Goal: Find specific page/section: Find specific page/section

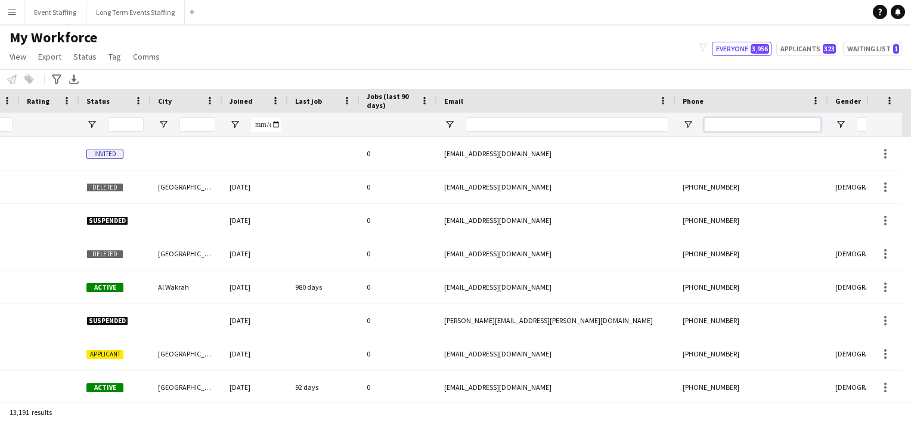
click at [713, 129] on input "Phone Filter Input" at bounding box center [762, 124] width 117 height 14
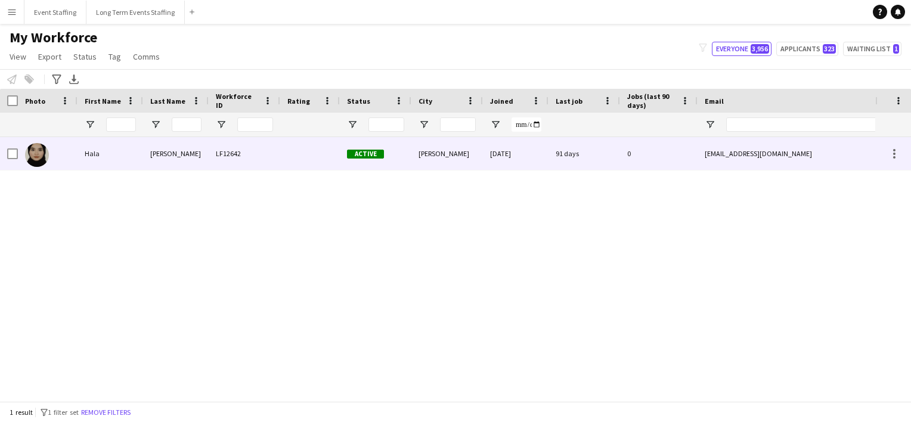
type input "********"
click at [42, 155] on img at bounding box center [37, 155] width 24 height 24
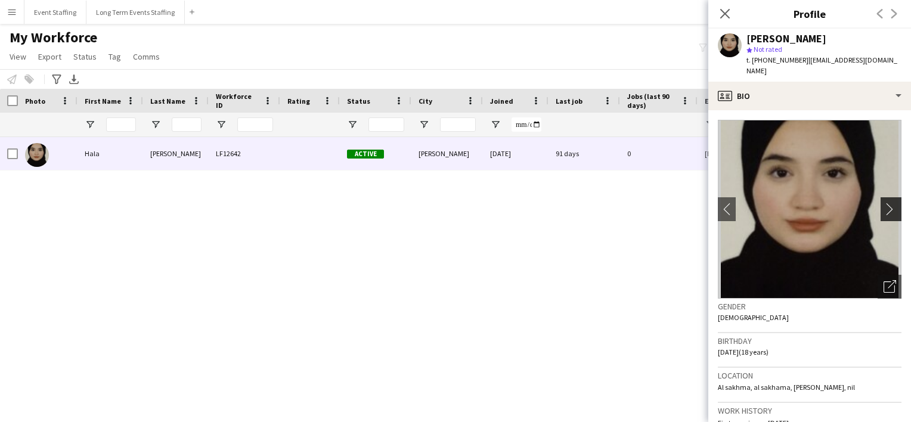
click at [883, 203] on app-icon "chevron-right" at bounding box center [892, 209] width 18 height 13
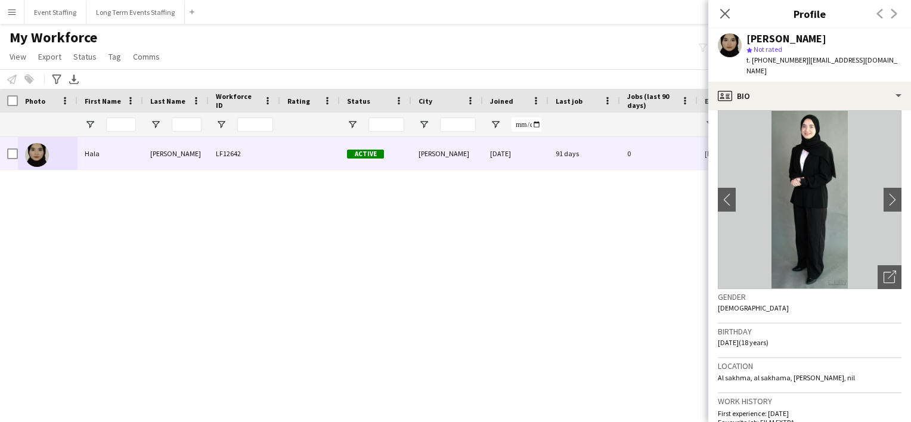
scroll to position [8, 0]
click at [722, 8] on icon "Close pop-in" at bounding box center [724, 13] width 11 height 11
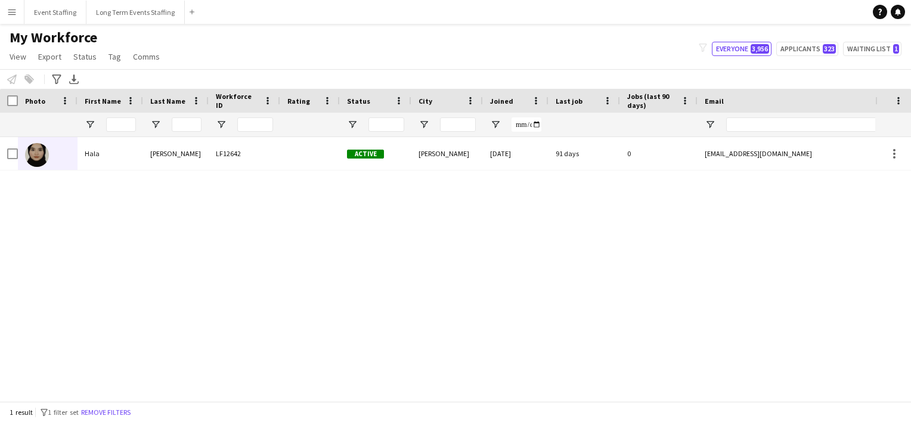
scroll to position [0, 397]
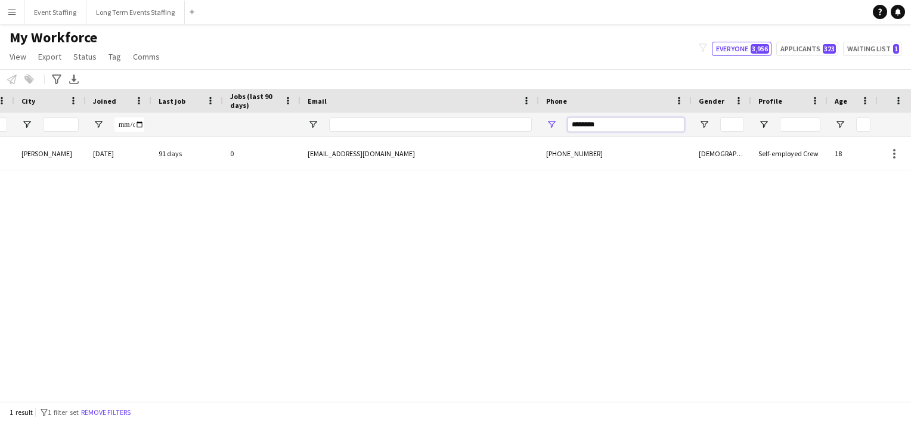
drag, startPoint x: 609, startPoint y: 123, endPoint x: 507, endPoint y: 107, distance: 103.3
click at [507, 107] on div "Workforce Details Crew Attributes Rating Status City" at bounding box center [335, 113] width 1465 height 48
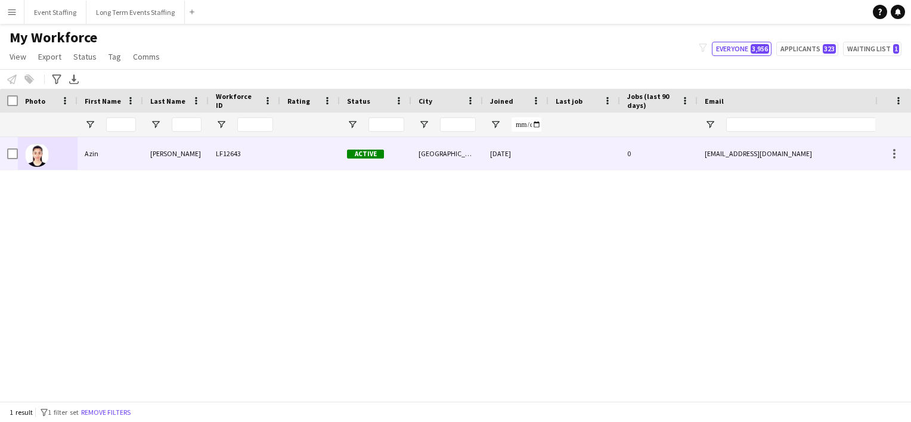
type input "********"
click at [39, 156] on img at bounding box center [37, 155] width 24 height 24
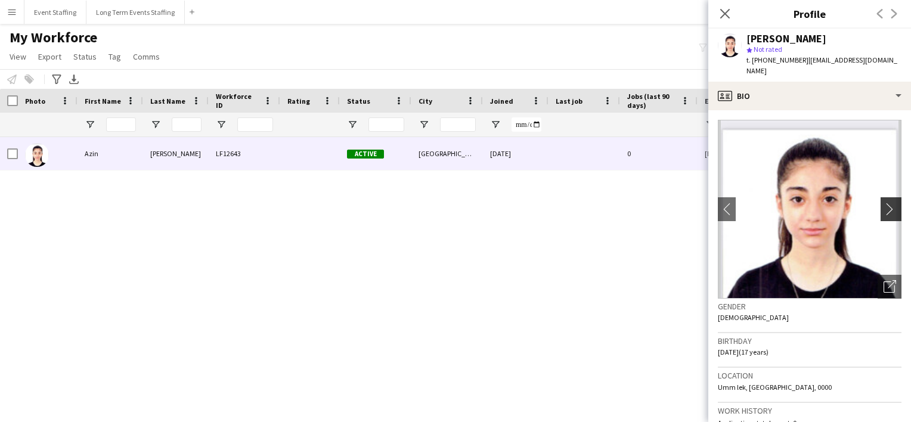
click at [883, 203] on app-icon "chevron-right" at bounding box center [892, 209] width 18 height 13
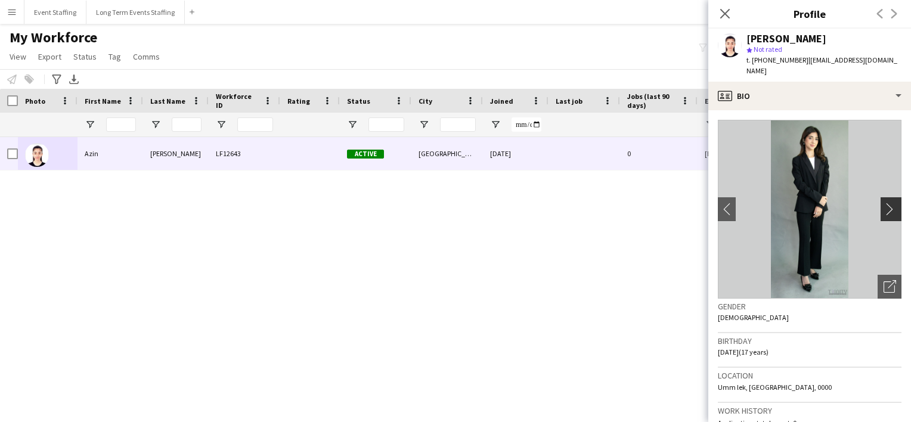
click at [883, 203] on app-icon "chevron-right" at bounding box center [892, 209] width 18 height 13
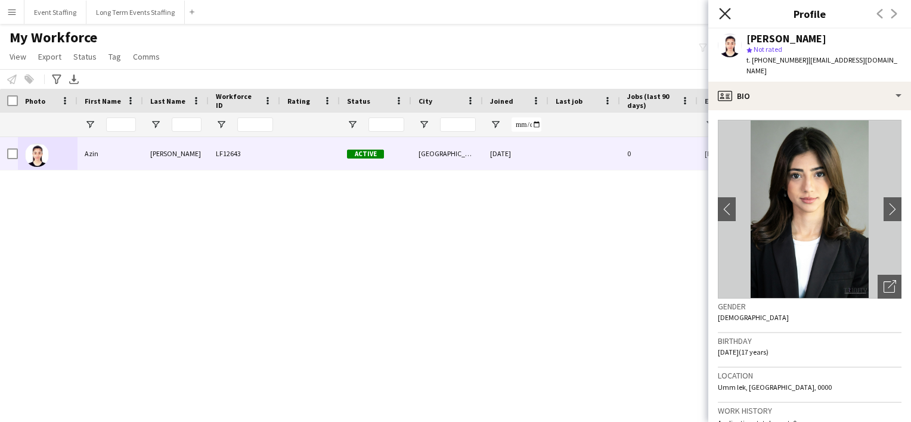
click at [728, 14] on icon "Close pop-in" at bounding box center [724, 13] width 11 height 11
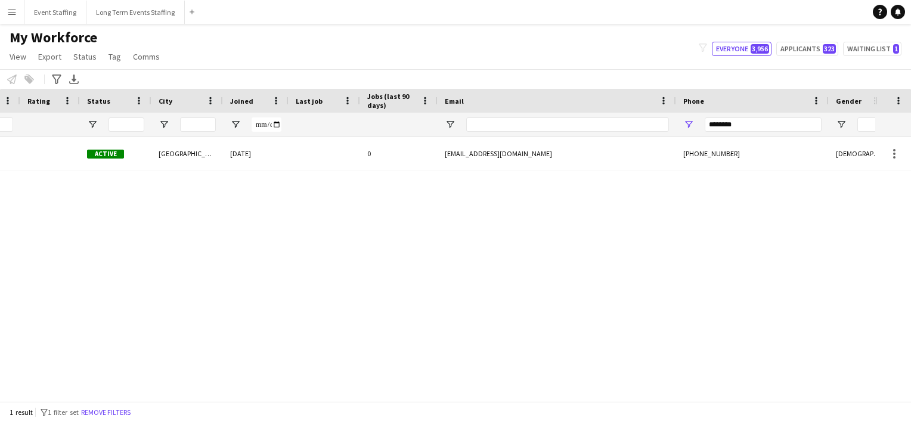
scroll to position [0, 364]
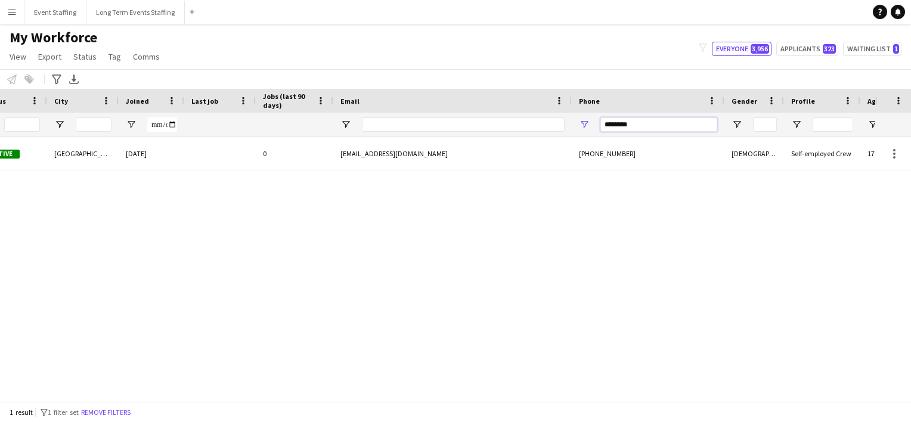
drag, startPoint x: 646, startPoint y: 122, endPoint x: 492, endPoint y: 95, distance: 156.7
click at [492, 95] on div "Workforce Details Crew Attributes Rating Status City" at bounding box center [368, 113] width 1465 height 48
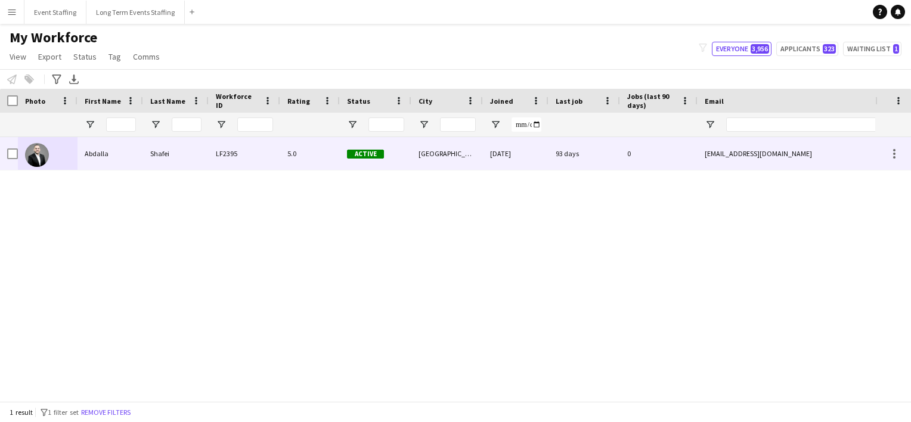
type input "********"
click at [45, 162] on img at bounding box center [37, 155] width 24 height 24
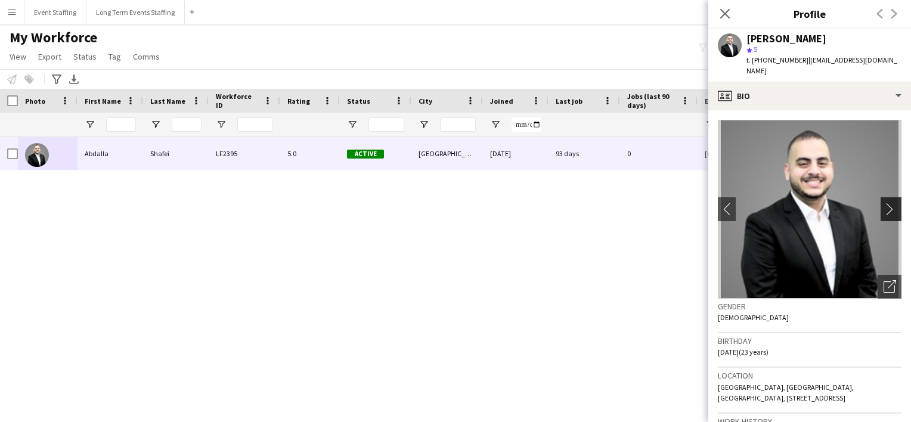
click at [883, 203] on app-icon "chevron-right" at bounding box center [892, 209] width 18 height 13
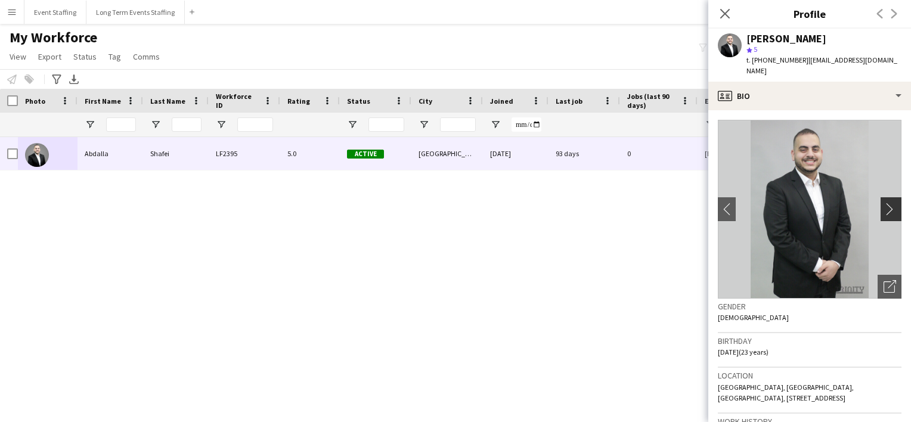
click at [891, 203] on app-icon "chevron-right" at bounding box center [892, 209] width 18 height 13
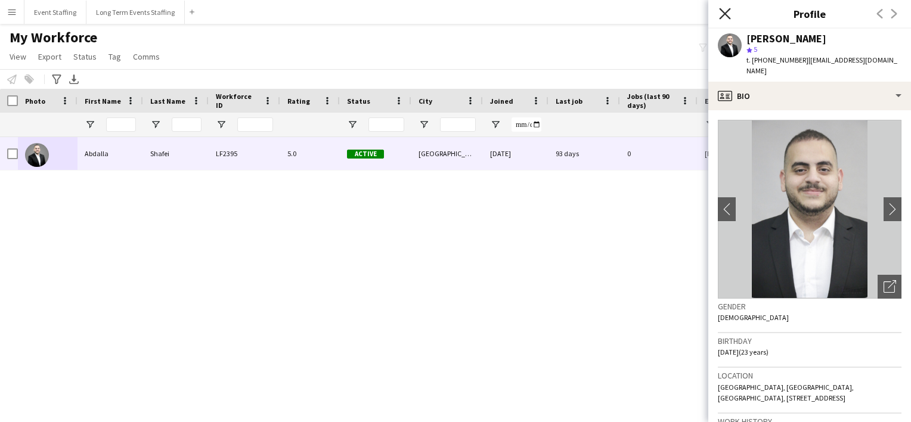
click at [720, 14] on icon "Close pop-in" at bounding box center [724, 13] width 11 height 11
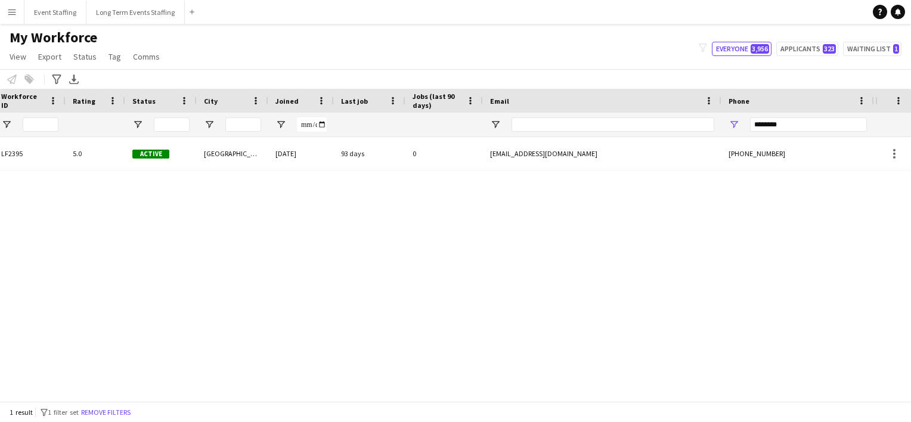
scroll to position [0, 276]
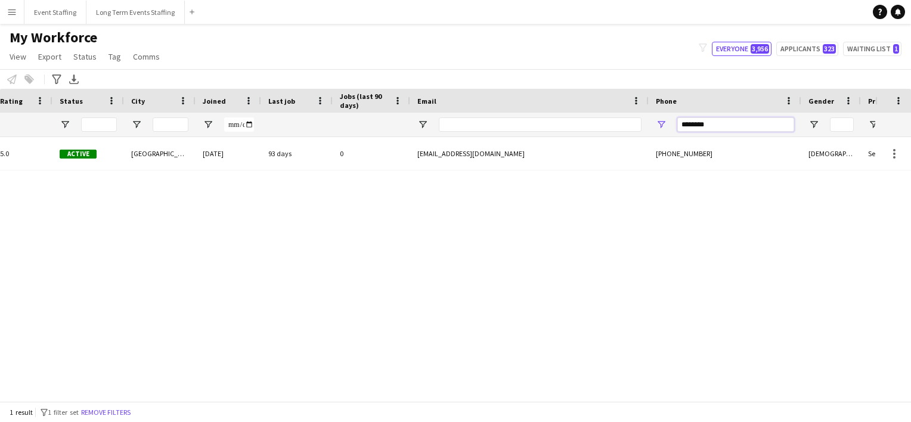
drag, startPoint x: 718, startPoint y: 125, endPoint x: 583, endPoint y: 93, distance: 139.1
click at [583, 93] on div "Workforce Details Rating Status City" at bounding box center [445, 113] width 1465 height 48
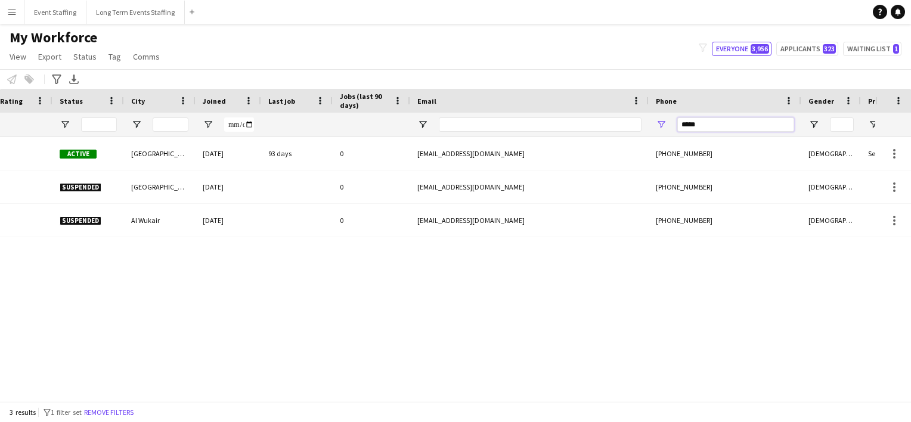
type input "*****"
click at [347, 389] on div "Jaad LF11571 Active [GEOGRAPHIC_DATA] [DATE] 93 days 0 [EMAIL_ADDRESS][DOMAIN_N…" at bounding box center [437, 264] width 875 height 255
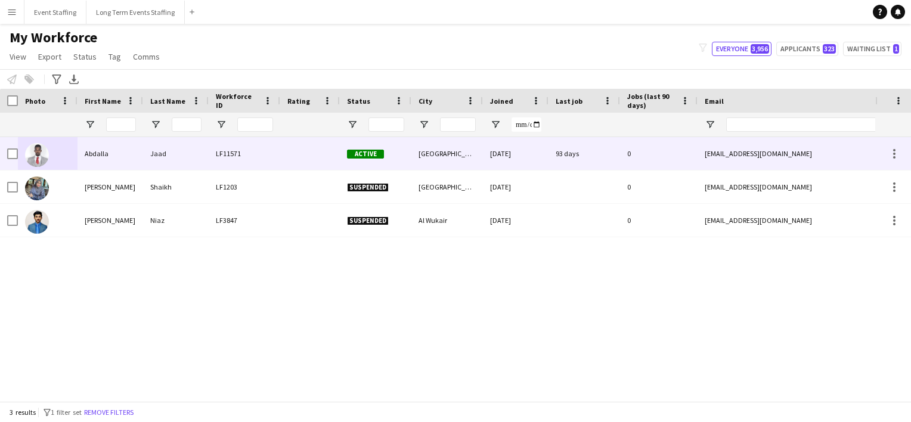
click at [33, 144] on img at bounding box center [37, 155] width 24 height 24
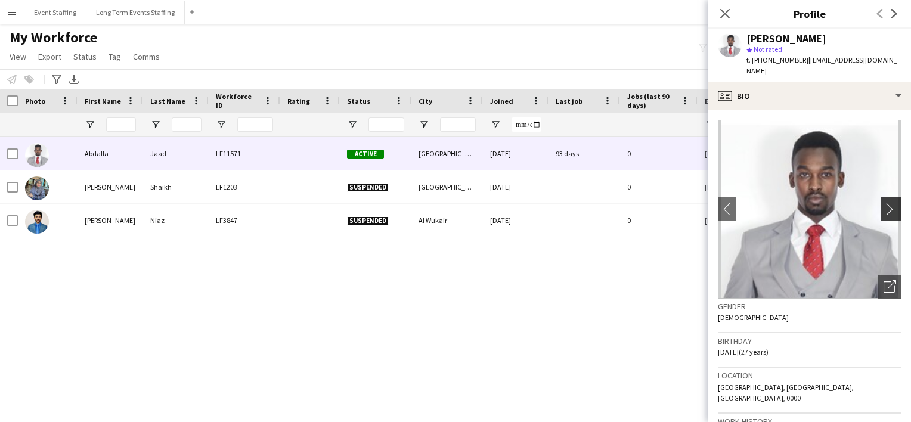
click at [883, 203] on app-icon "chevron-right" at bounding box center [892, 209] width 18 height 13
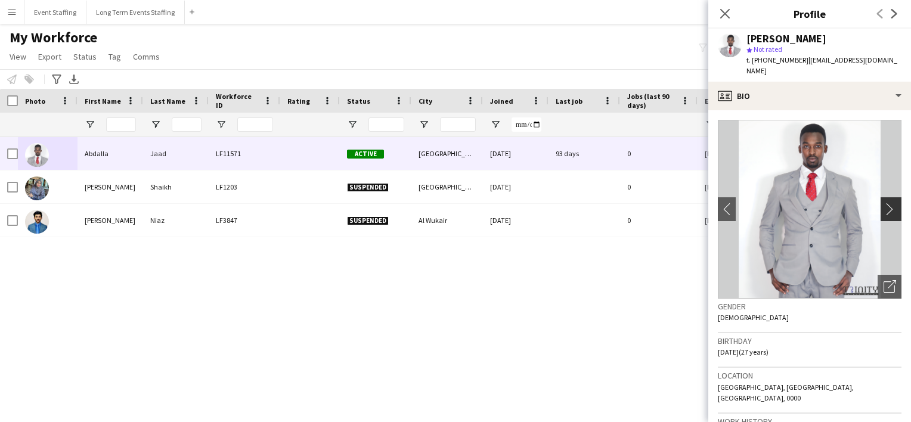
click at [883, 203] on app-icon "chevron-right" at bounding box center [892, 209] width 18 height 13
